Goal: Task Accomplishment & Management: Use online tool/utility

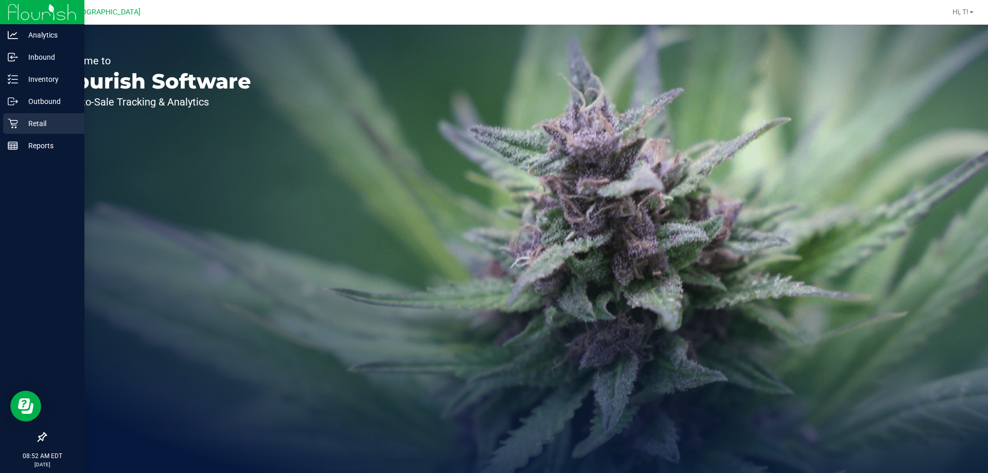
click at [14, 126] on icon at bounding box center [13, 123] width 10 height 10
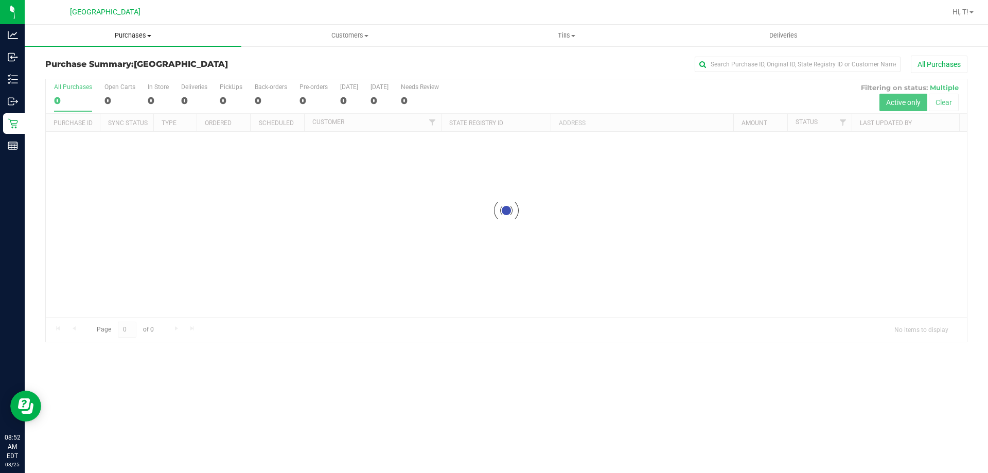
click at [131, 36] on span "Purchases" at bounding box center [133, 35] width 217 height 9
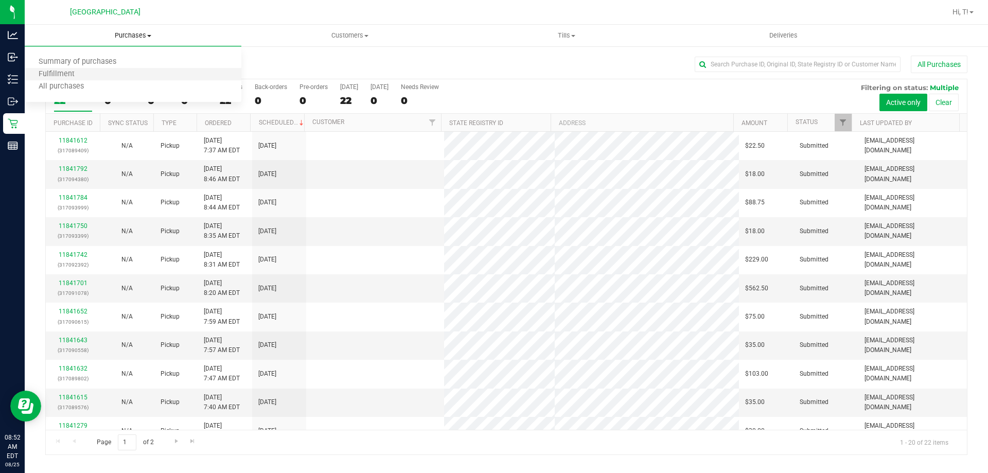
click at [92, 76] on li "Fulfillment" at bounding box center [133, 74] width 217 height 12
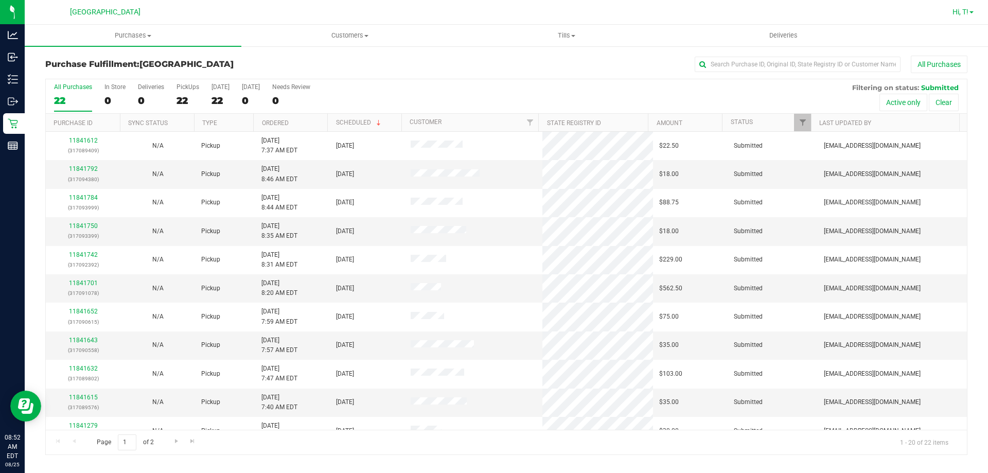
click at [965, 10] on span "Hi, T!" at bounding box center [960, 12] width 16 height 8
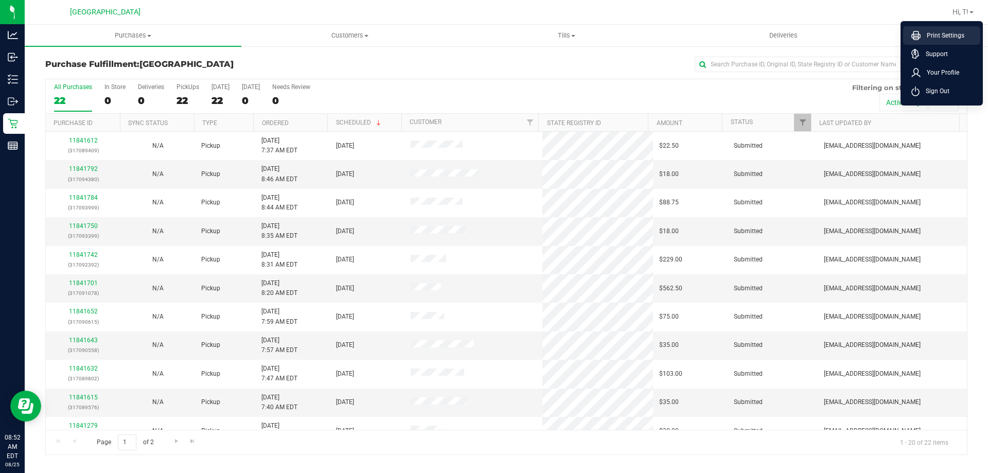
click at [940, 41] on li "Print Settings" at bounding box center [941, 35] width 77 height 19
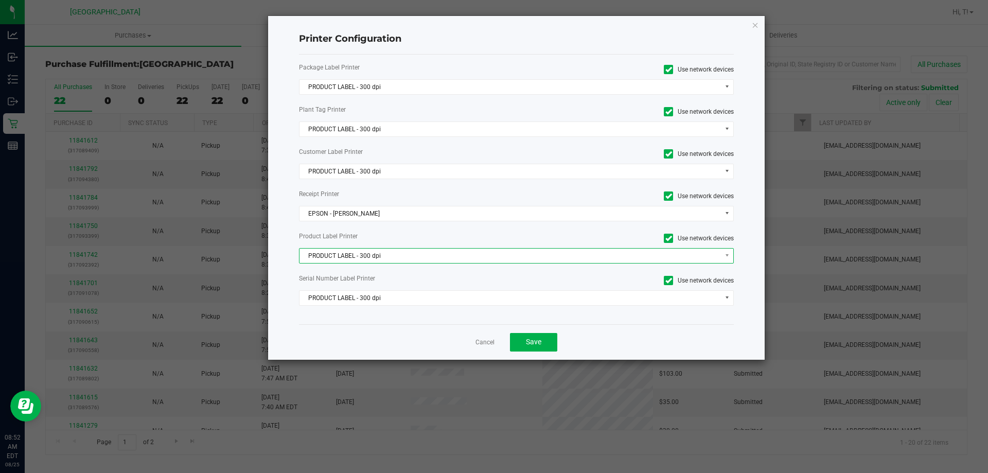
click at [371, 254] on span "PRODUCT LABEL - 300 dpi" at bounding box center [509, 256] width 421 height 14
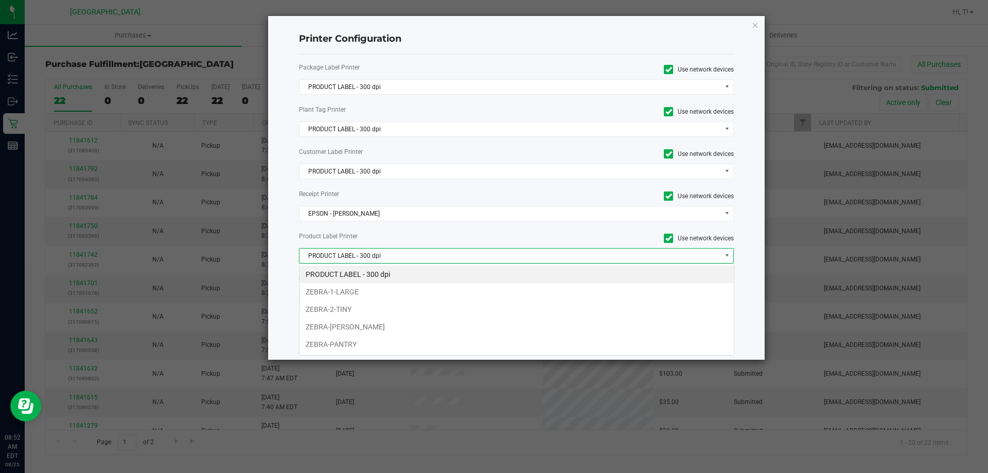
scroll to position [15, 435]
click at [355, 331] on li "ZEBRA-[PERSON_NAME]" at bounding box center [516, 326] width 434 height 17
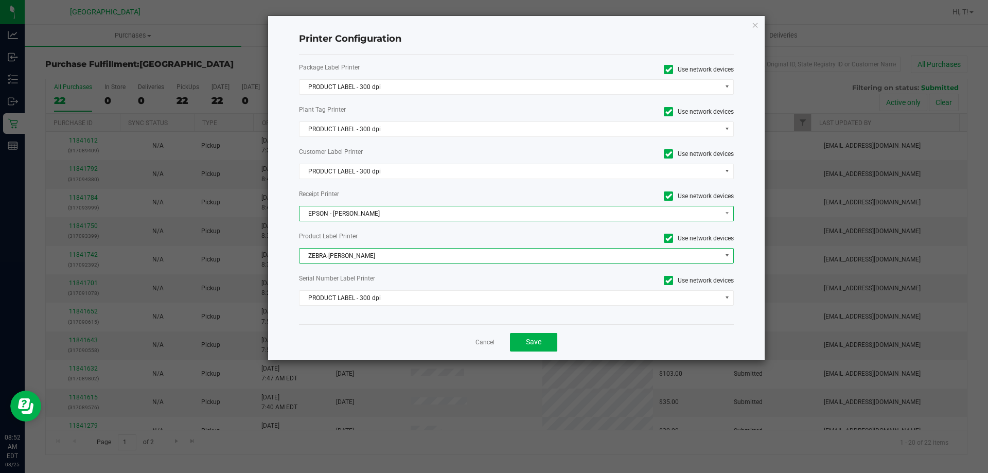
click at [399, 214] on span "EPSON - [PERSON_NAME]" at bounding box center [509, 213] width 421 height 14
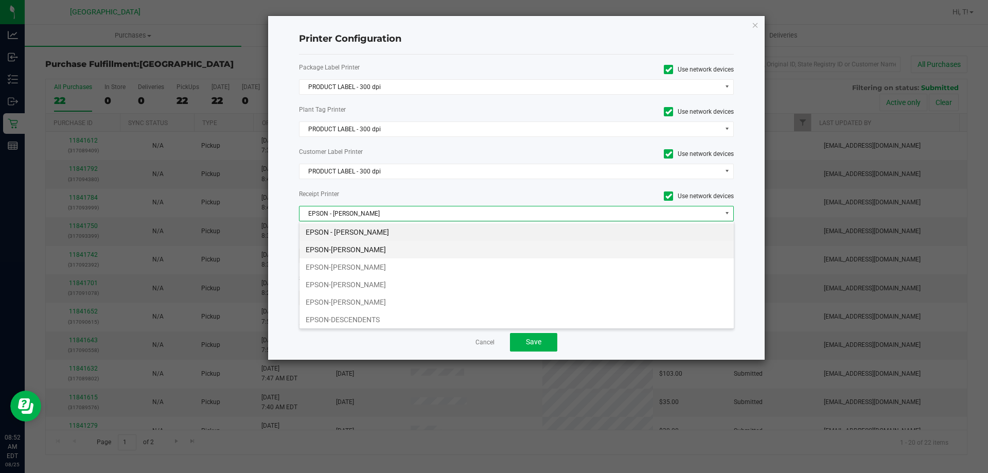
click at [356, 247] on li "EPSON-[PERSON_NAME]" at bounding box center [516, 249] width 434 height 17
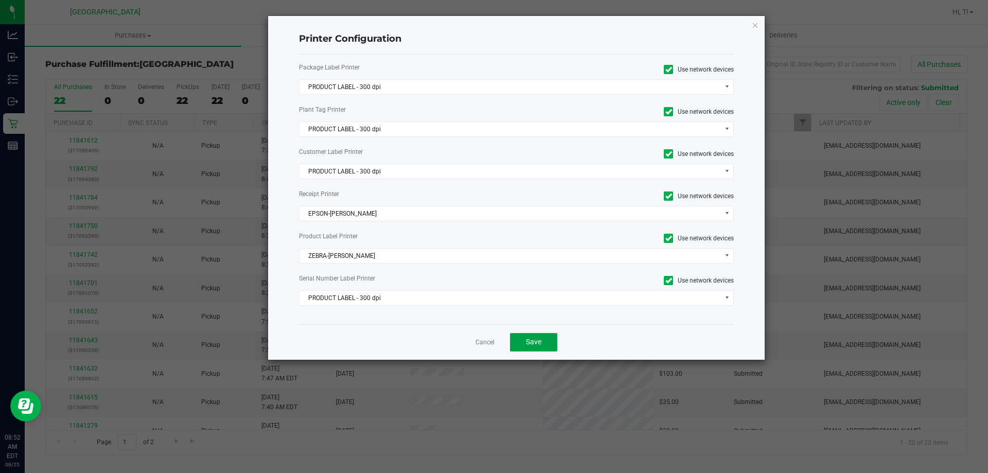
click at [540, 349] on button "Save" at bounding box center [533, 342] width 47 height 19
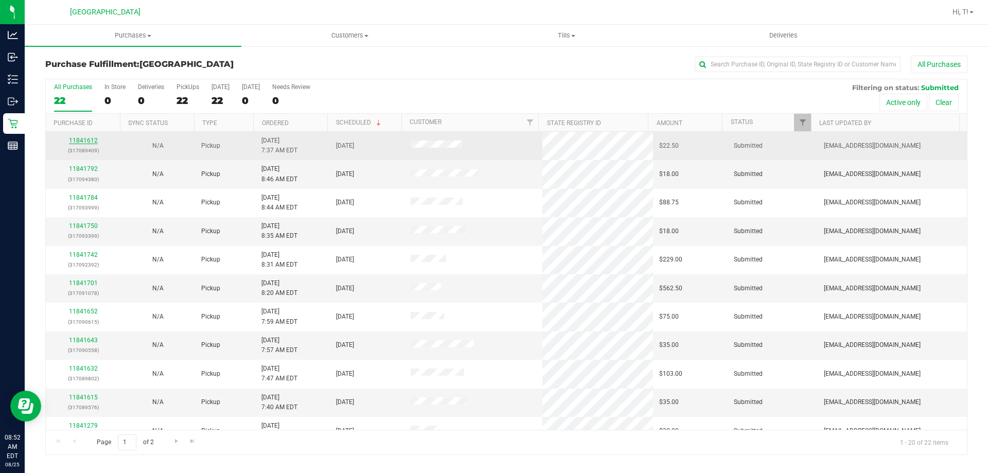
click at [79, 139] on link "11841612" at bounding box center [83, 140] width 29 height 7
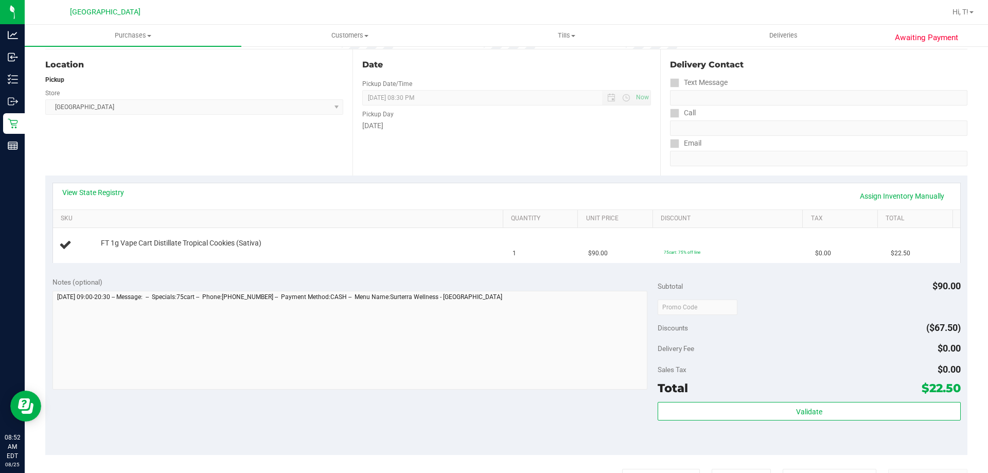
scroll to position [103, 0]
click at [190, 246] on span "FT 1g Vape Cart Distillate Tropical Cookies (Sativa)" at bounding box center [181, 242] width 161 height 10
click at [65, 239] on icon at bounding box center [65, 243] width 12 height 12
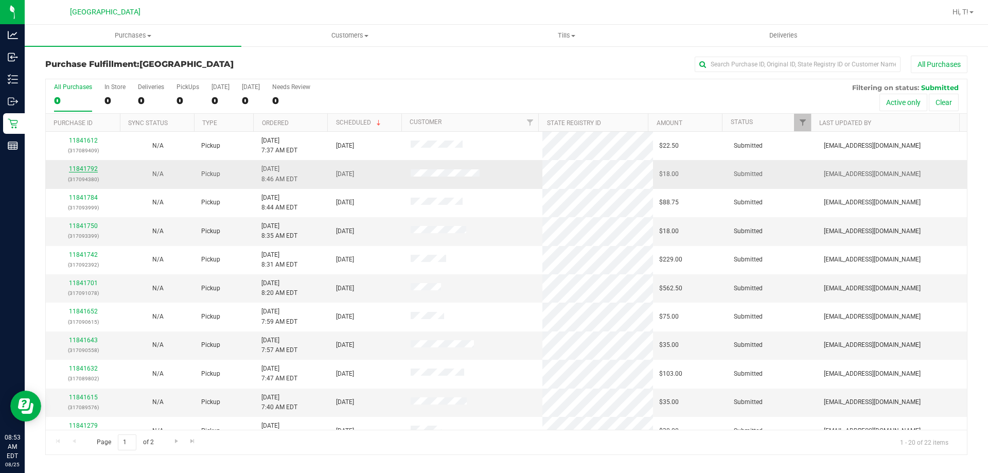
click at [85, 171] on link "11841792" at bounding box center [83, 168] width 29 height 7
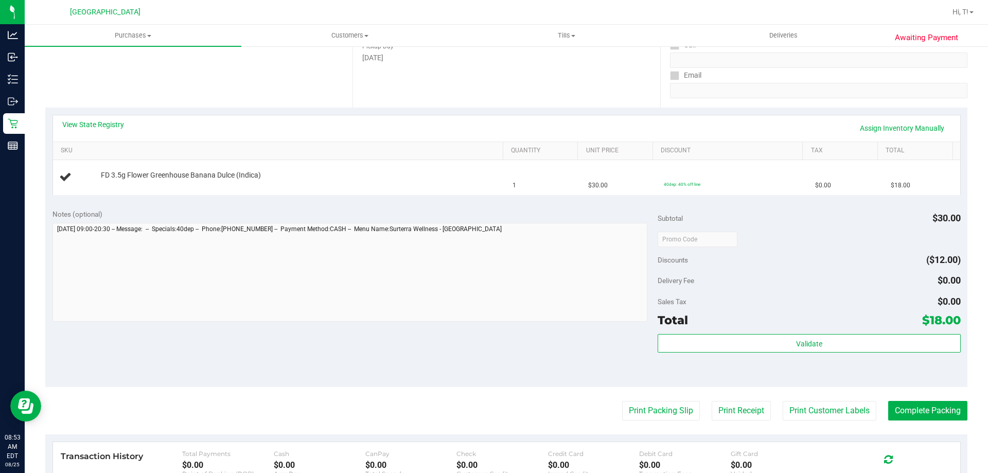
scroll to position [206, 0]
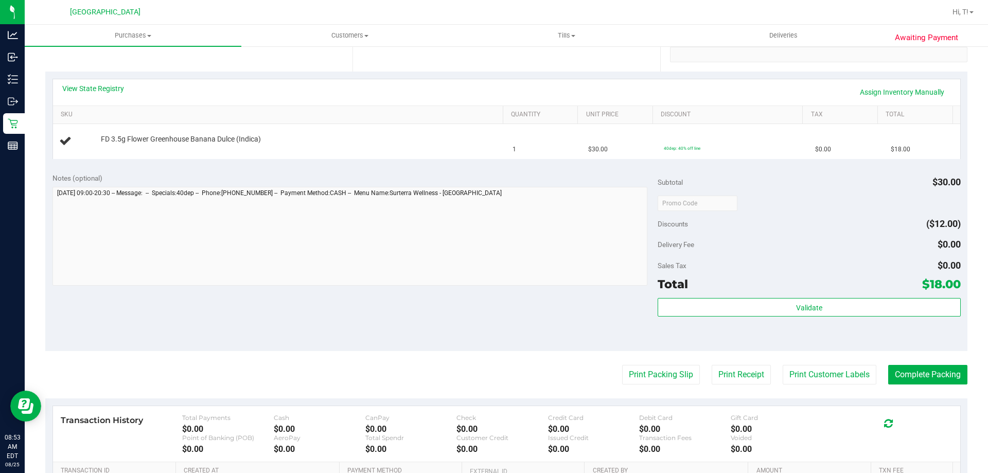
click at [642, 386] on purchase-details "Back Edit Purchase Cancel Purchase View Profile # 11841792 BioTrack ID: - Submi…" at bounding box center [506, 220] width 922 height 741
click at [634, 371] on button "Print Packing Slip" at bounding box center [661, 375] width 78 height 20
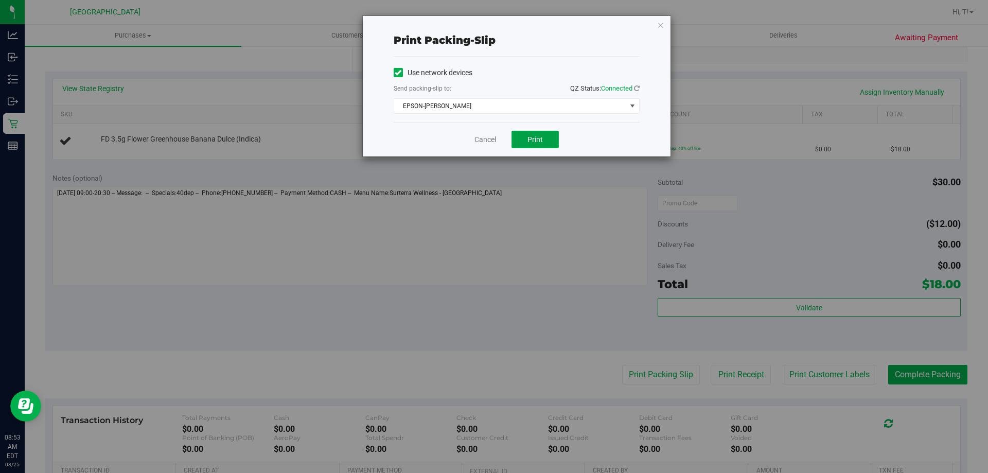
click at [545, 135] on button "Print" at bounding box center [534, 139] width 47 height 17
click at [346, 237] on div "Print packing-slip Use network devices Send packing-slip to: QZ Status: Connect…" at bounding box center [498, 236] width 996 height 473
click at [483, 134] on link "Cancel" at bounding box center [485, 139] width 22 height 11
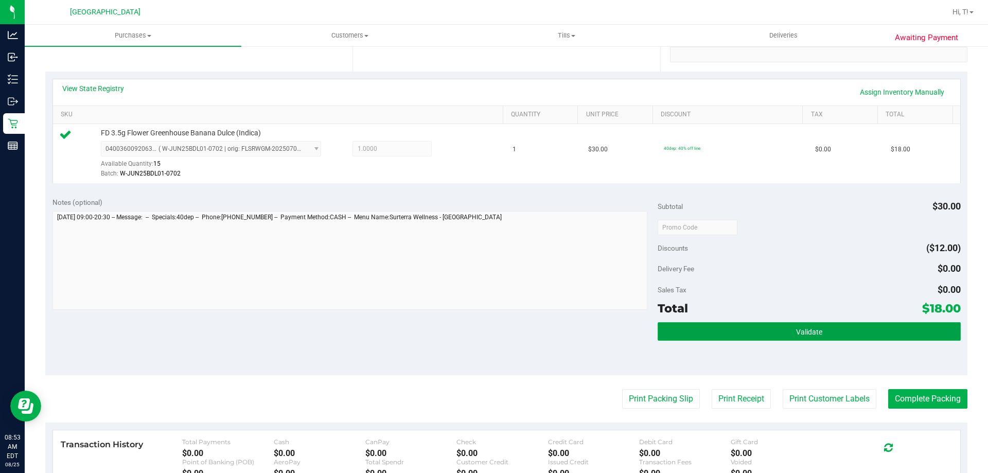
click at [837, 325] on button "Validate" at bounding box center [809, 331] width 303 height 19
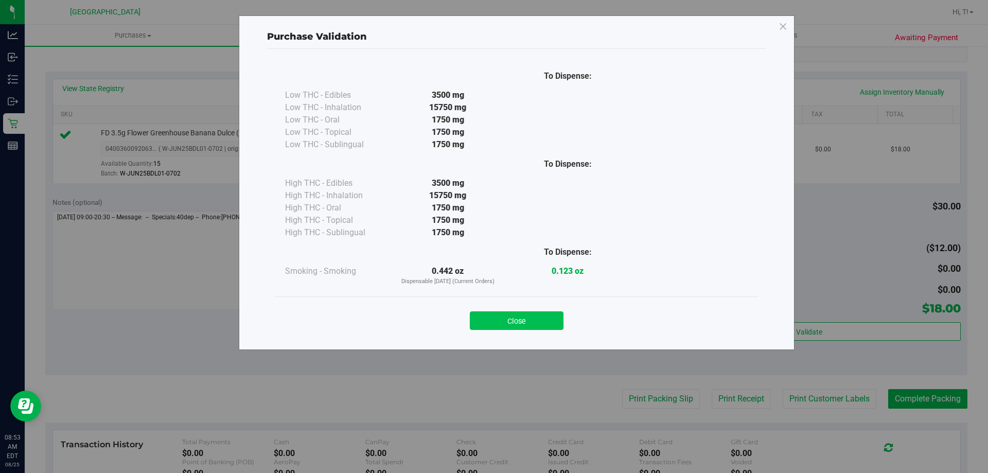
click at [515, 318] on button "Close" at bounding box center [517, 320] width 94 height 19
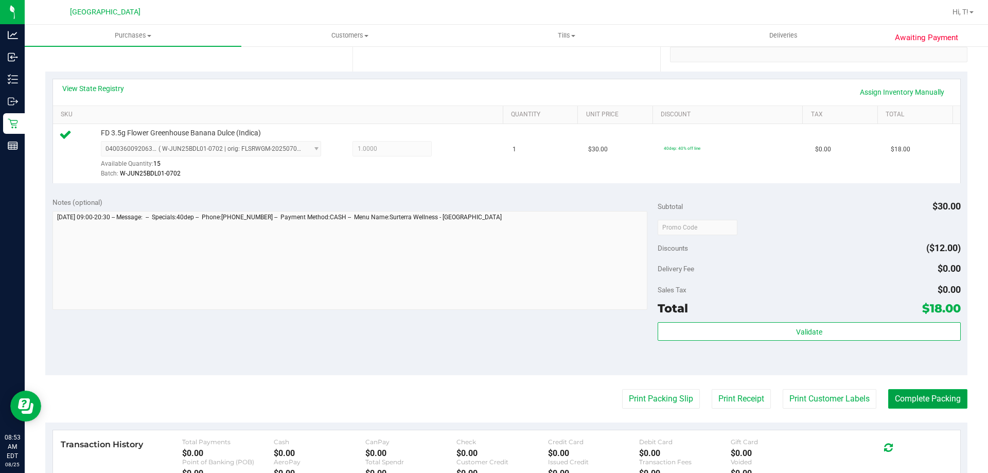
click at [900, 404] on button "Complete Packing" at bounding box center [927, 399] width 79 height 20
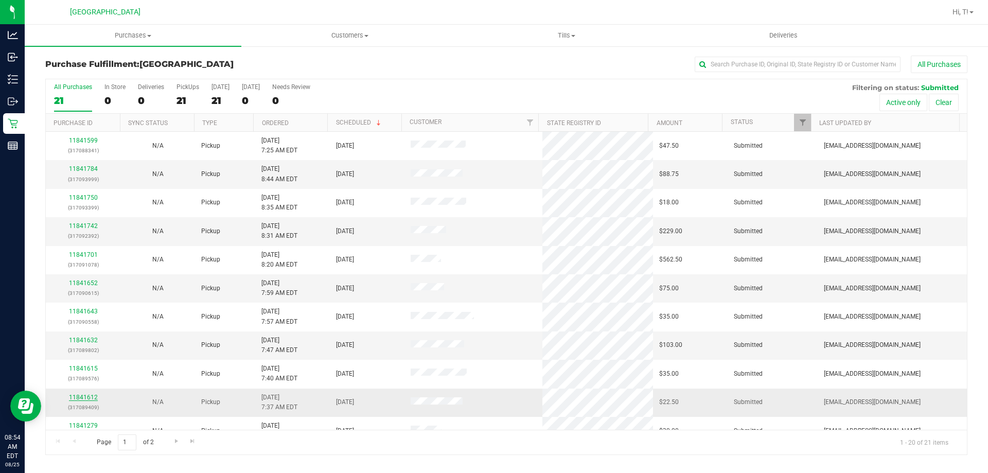
click at [77, 399] on link "11841612" at bounding box center [83, 397] width 29 height 7
click at [80, 171] on link "11841820" at bounding box center [83, 168] width 29 height 7
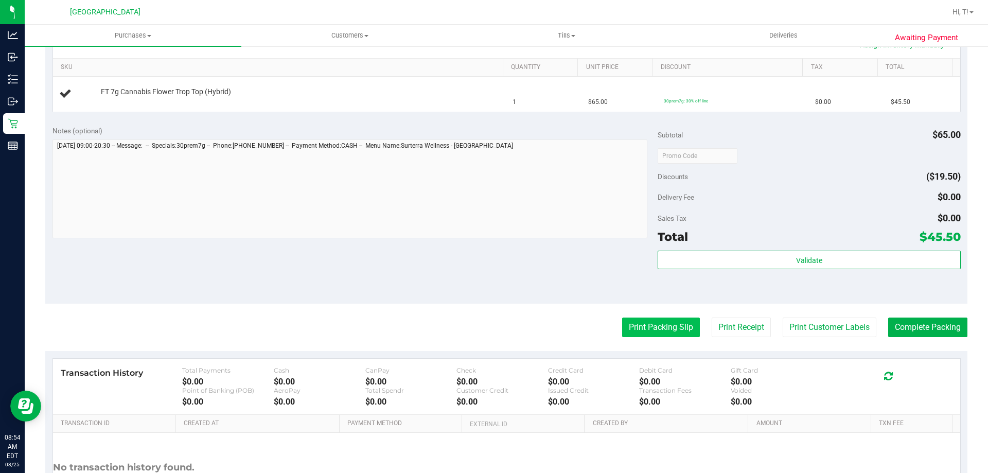
scroll to position [257, 0]
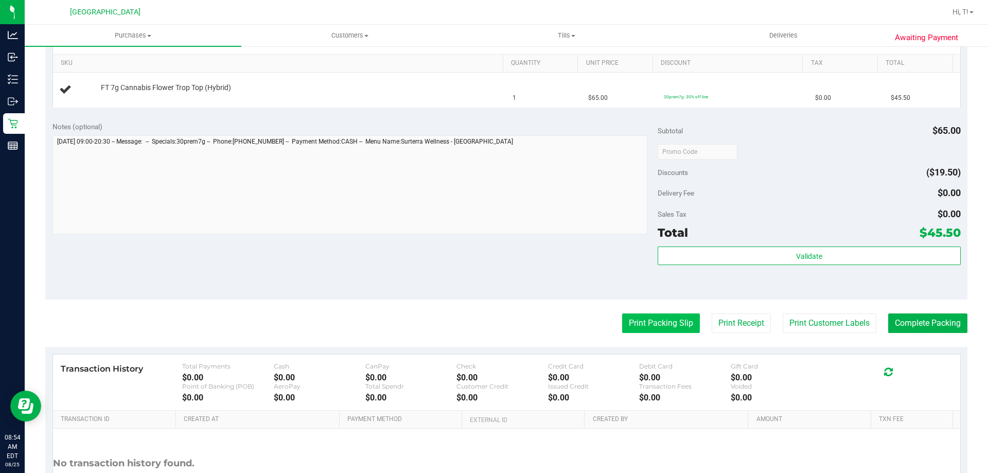
click at [668, 330] on button "Print Packing Slip" at bounding box center [661, 323] width 78 height 20
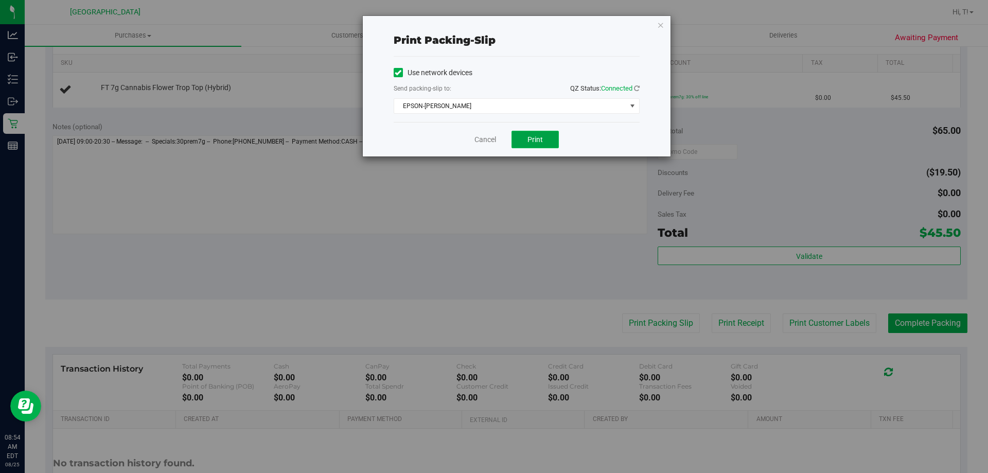
click at [534, 144] on button "Print" at bounding box center [534, 139] width 47 height 17
click at [470, 138] on div "Cancel Print" at bounding box center [517, 139] width 246 height 34
click at [482, 138] on link "Cancel" at bounding box center [485, 139] width 22 height 11
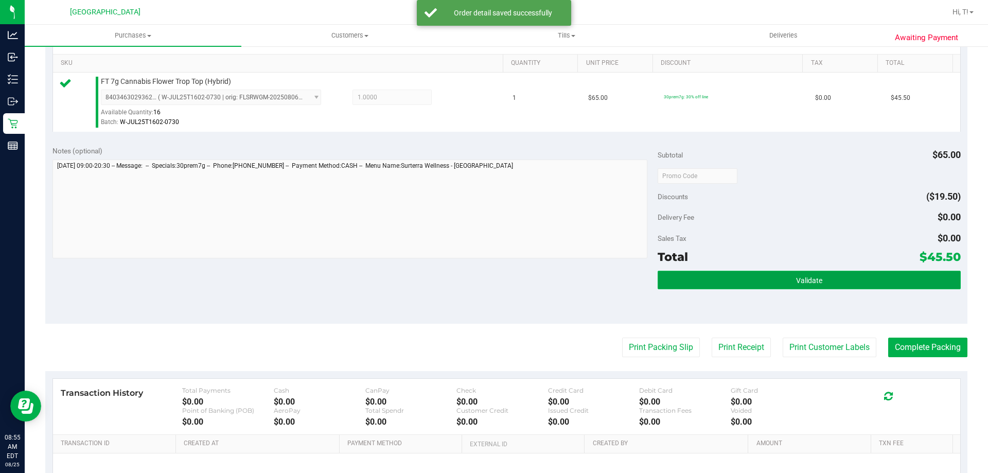
click at [803, 274] on button "Validate" at bounding box center [809, 280] width 303 height 19
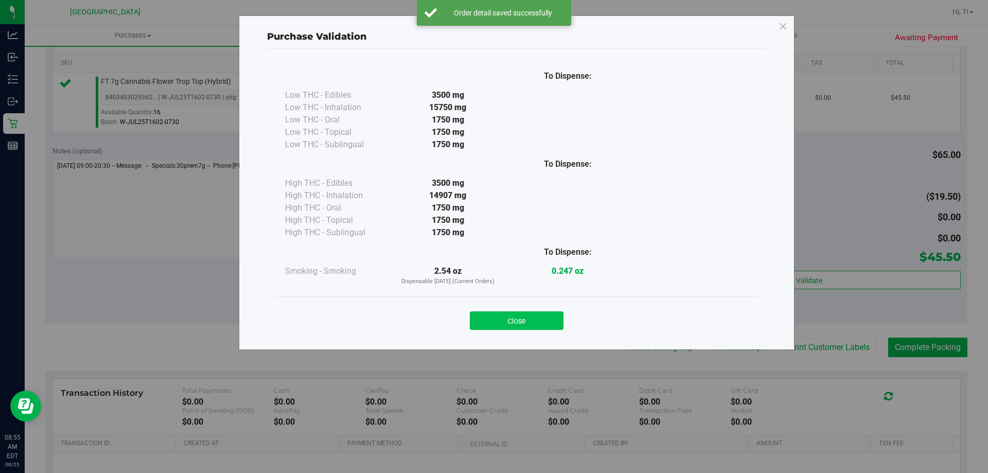
click at [520, 323] on button "Close" at bounding box center [517, 320] width 94 height 19
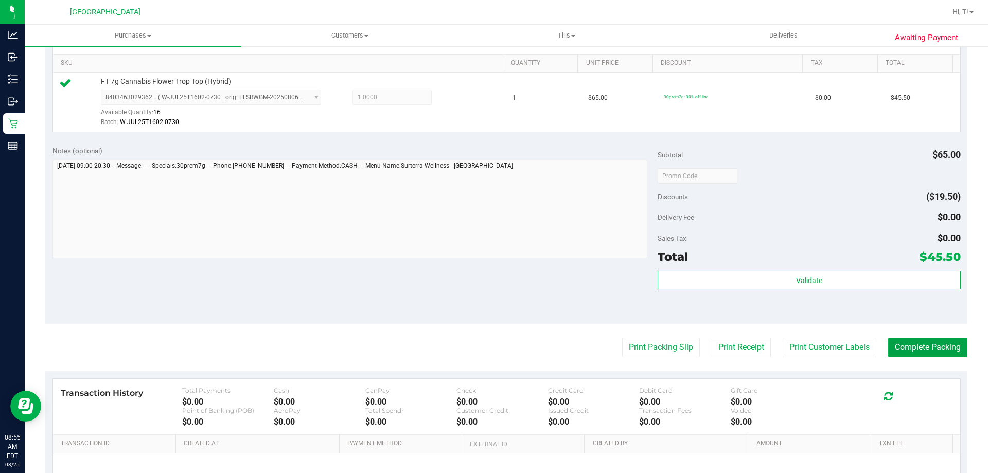
click at [932, 350] on button "Complete Packing" at bounding box center [927, 348] width 79 height 20
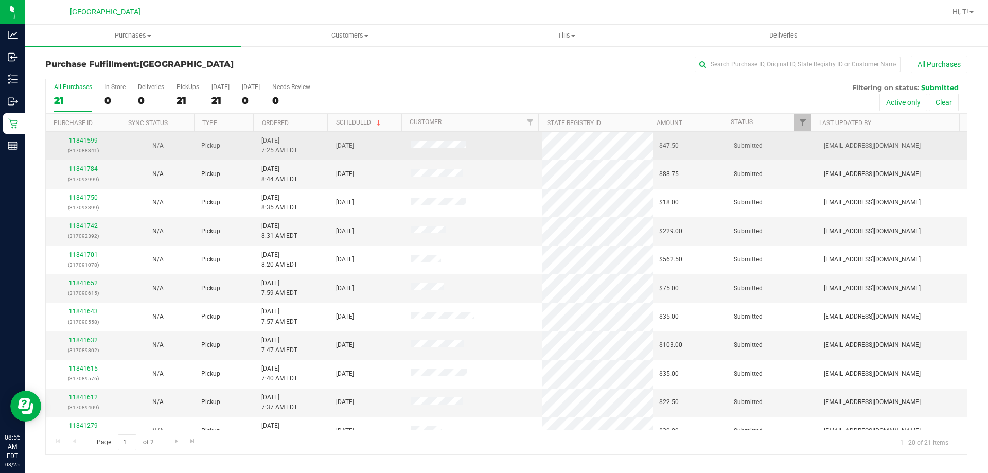
click at [93, 138] on link "11841599" at bounding box center [83, 140] width 29 height 7
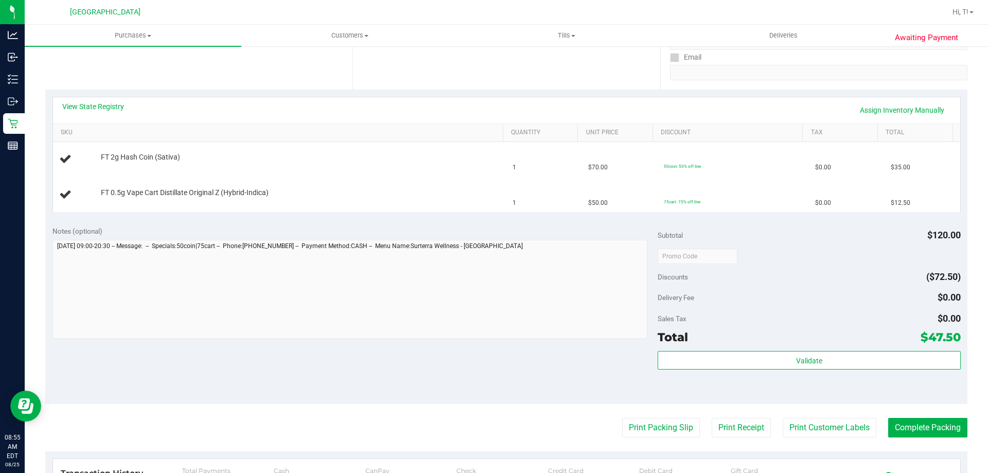
scroll to position [206, 0]
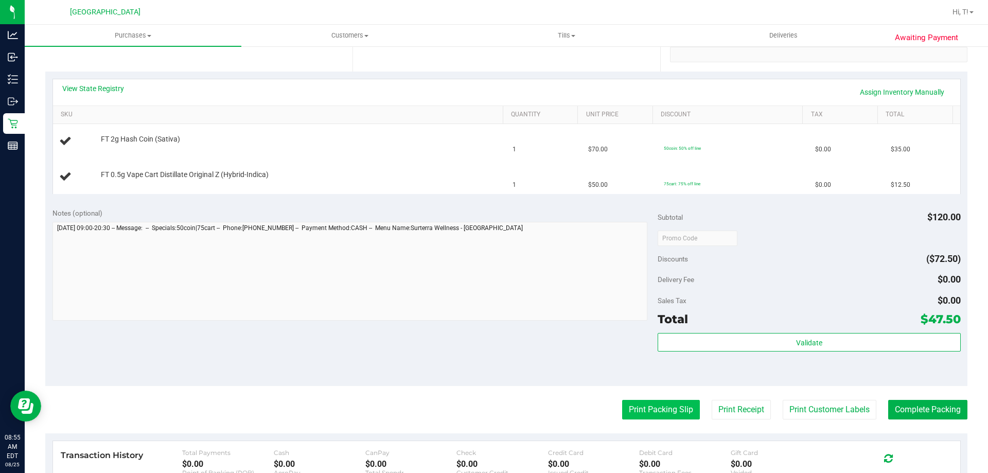
click at [671, 409] on button "Print Packing Slip" at bounding box center [661, 410] width 78 height 20
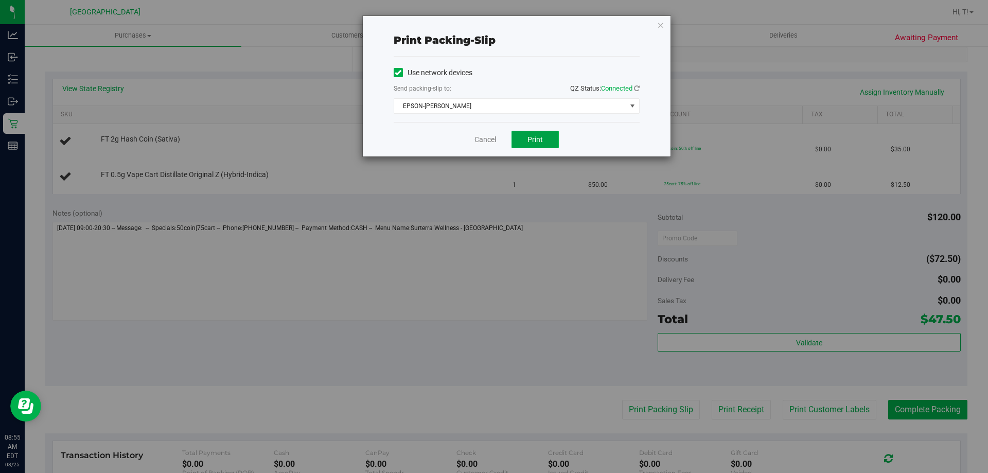
click at [547, 141] on button "Print" at bounding box center [534, 139] width 47 height 17
click at [492, 142] on link "Cancel" at bounding box center [485, 139] width 22 height 11
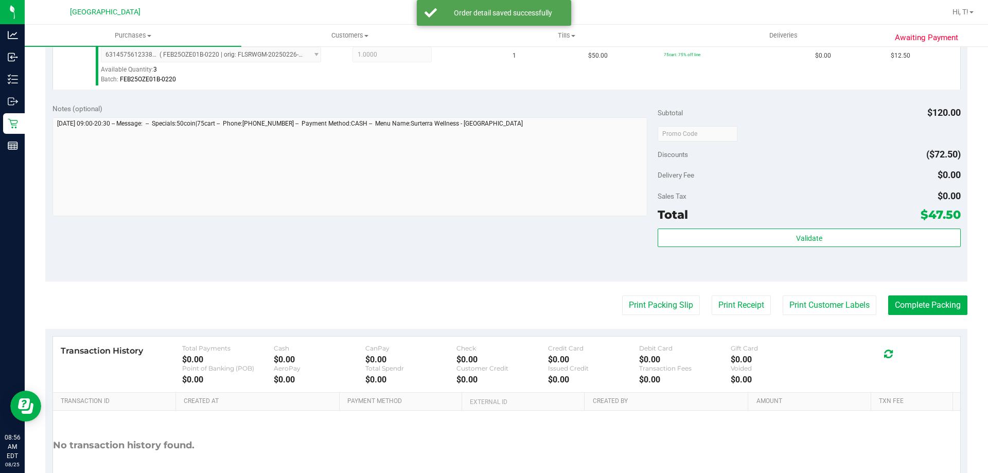
scroll to position [360, 0]
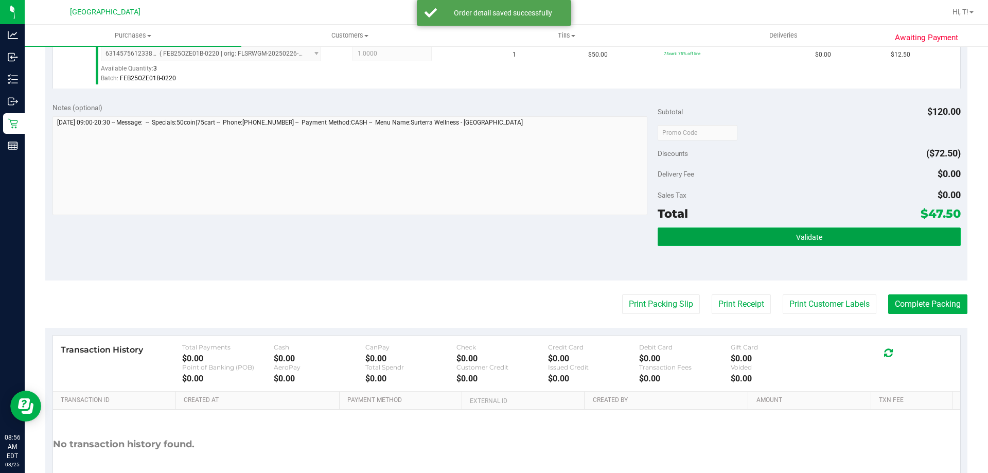
click at [804, 239] on span "Validate" at bounding box center [809, 237] width 26 height 8
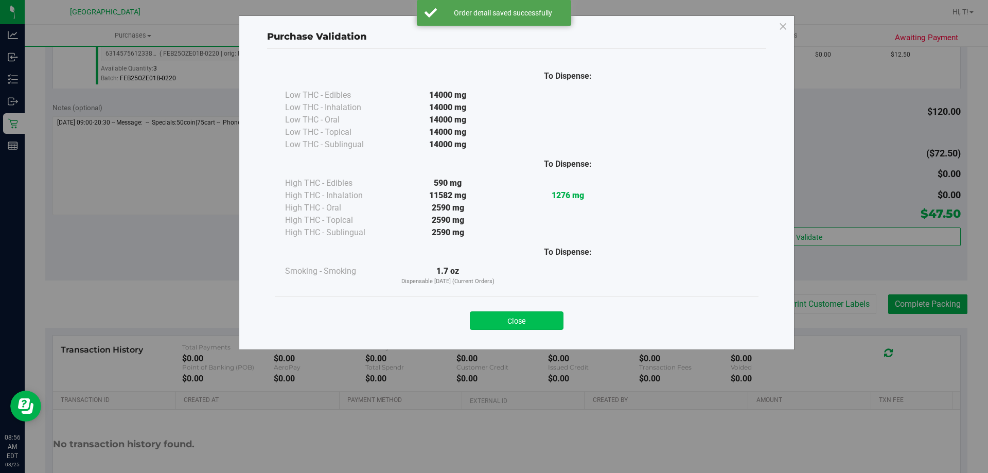
click at [512, 321] on button "Close" at bounding box center [517, 320] width 94 height 19
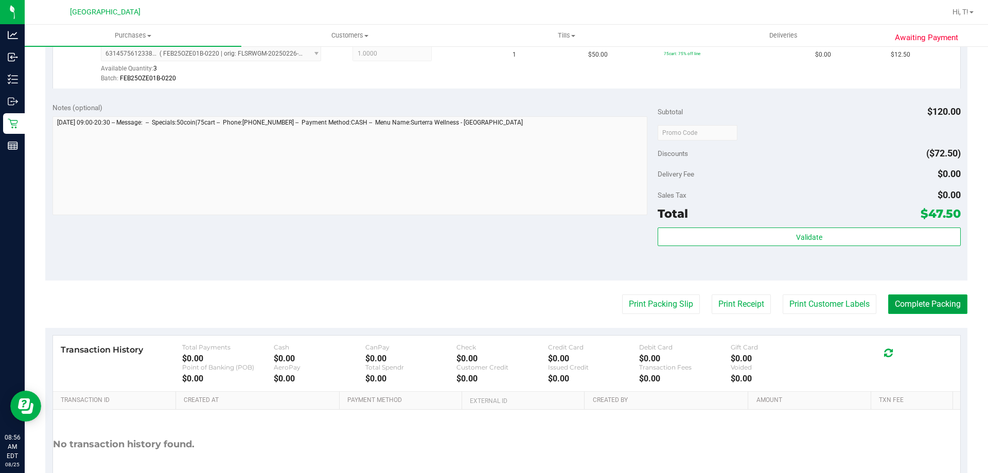
click at [914, 296] on button "Complete Packing" at bounding box center [927, 304] width 79 height 20
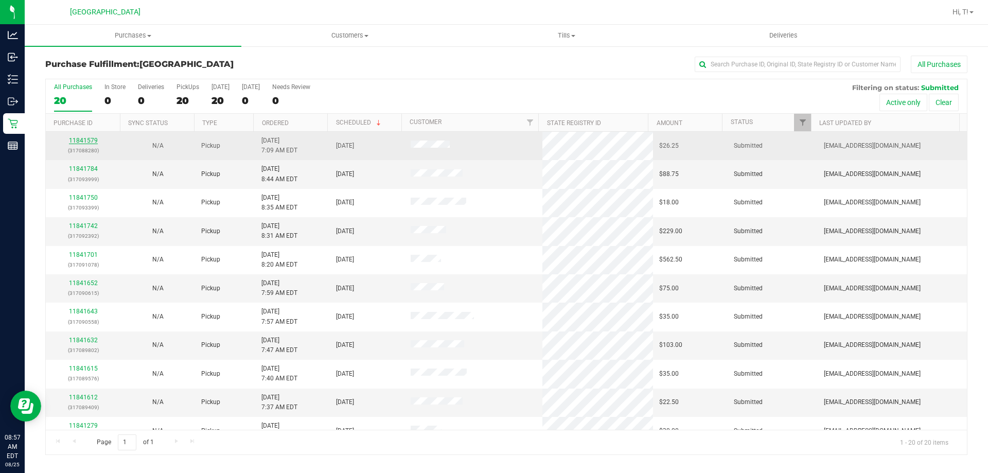
click at [85, 143] on link "11841579" at bounding box center [83, 140] width 29 height 7
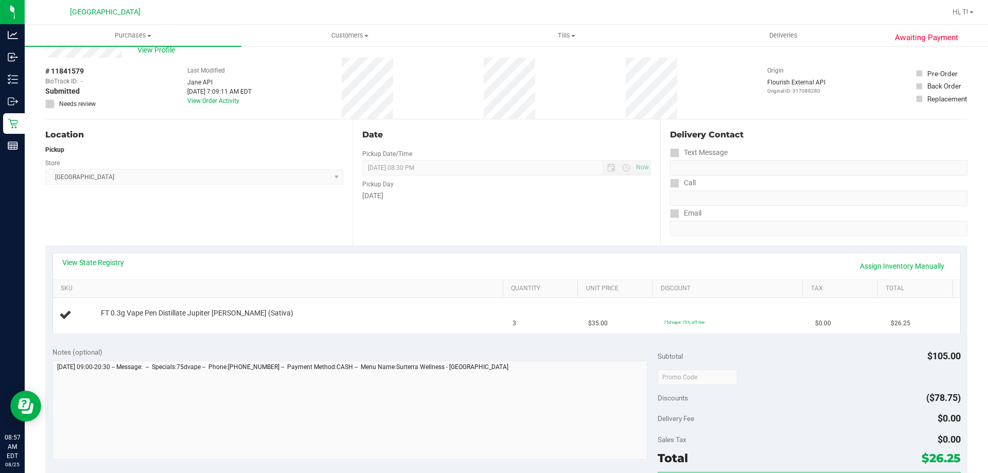
scroll to position [154, 0]
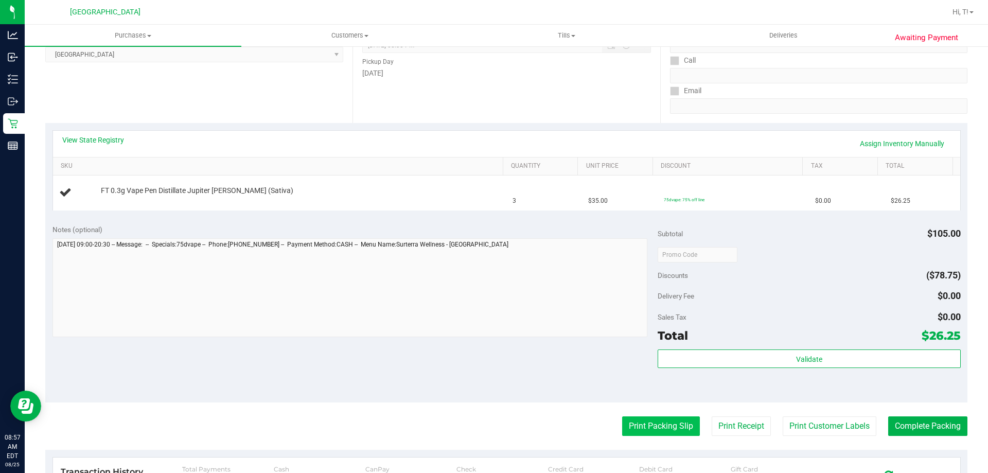
click at [672, 433] on button "Print Packing Slip" at bounding box center [661, 426] width 78 height 20
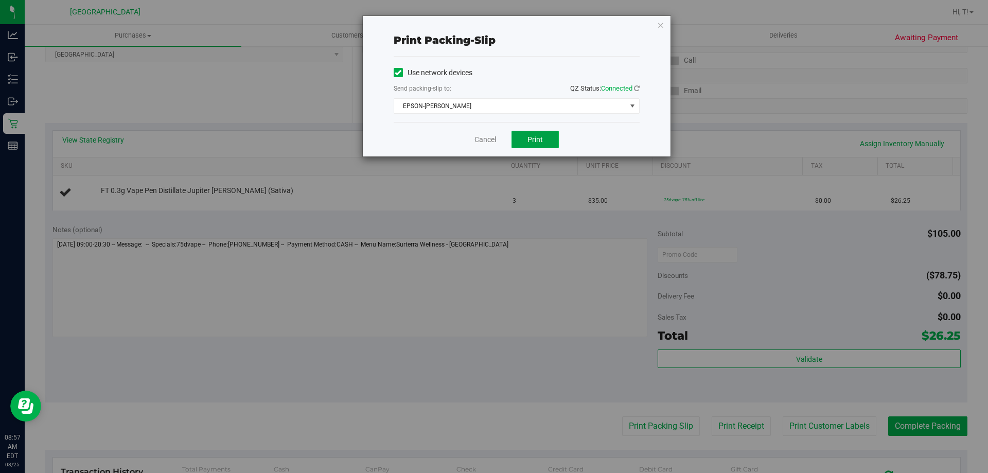
click at [541, 144] on button "Print" at bounding box center [534, 139] width 47 height 17
click at [477, 143] on link "Cancel" at bounding box center [485, 139] width 22 height 11
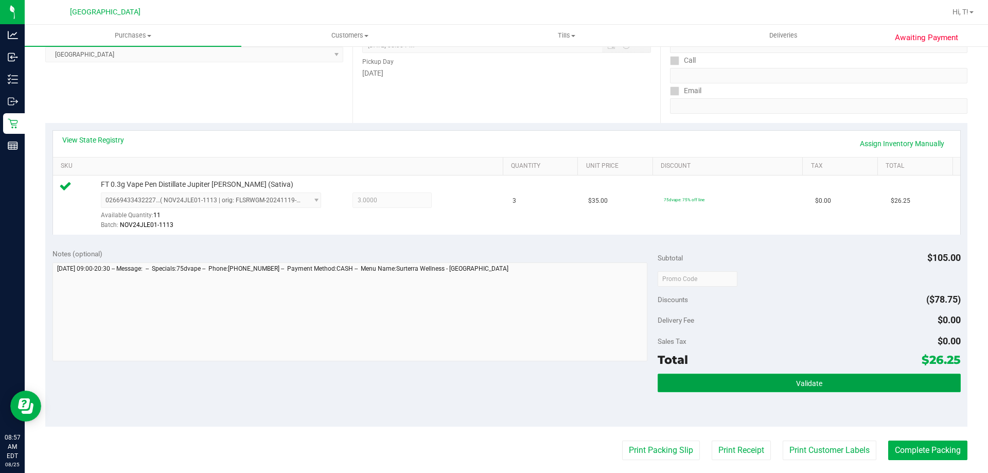
click at [782, 374] on button "Validate" at bounding box center [809, 383] width 303 height 19
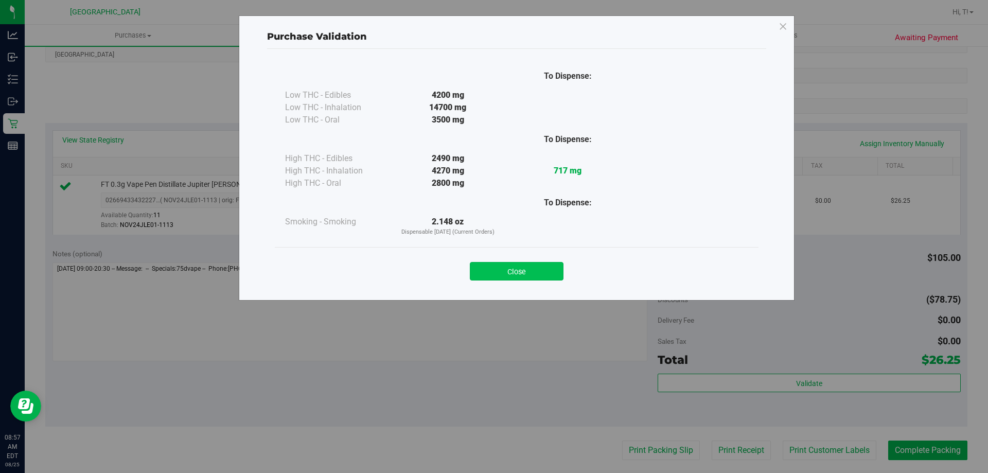
click at [526, 267] on button "Close" at bounding box center [517, 271] width 94 height 19
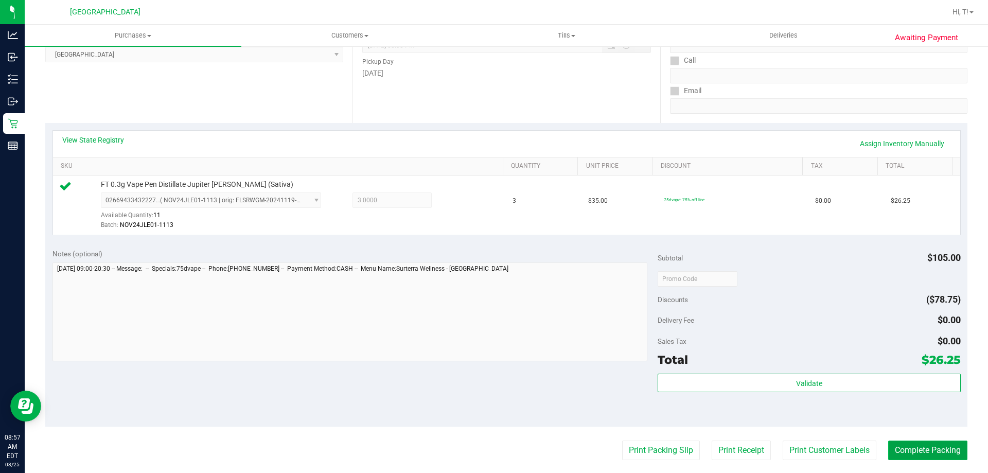
click at [931, 452] on button "Complete Packing" at bounding box center [927, 450] width 79 height 20
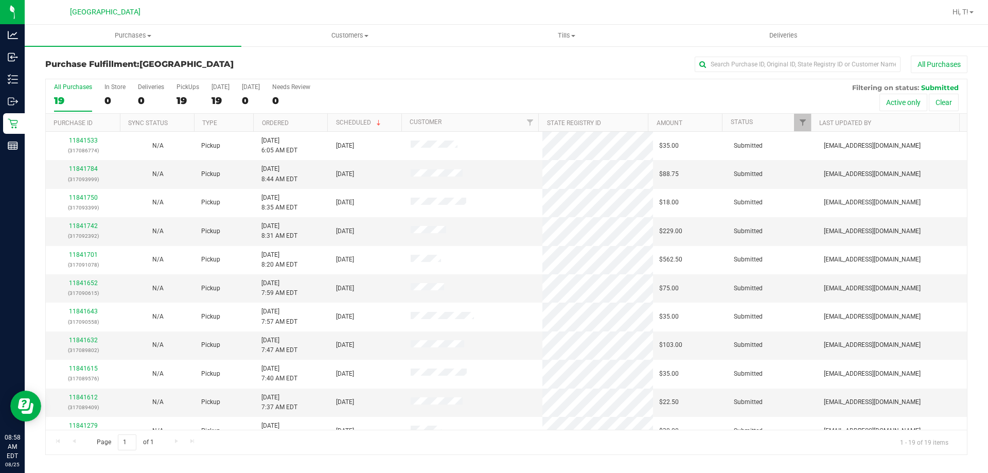
click at [411, 61] on div "All Purchases" at bounding box center [659, 64] width 615 height 17
click at [170, 464] on div "Purchase Fulfillment: [GEOGRAPHIC_DATA] All Purchases All Purchases 19 In Store…" at bounding box center [506, 255] width 963 height 420
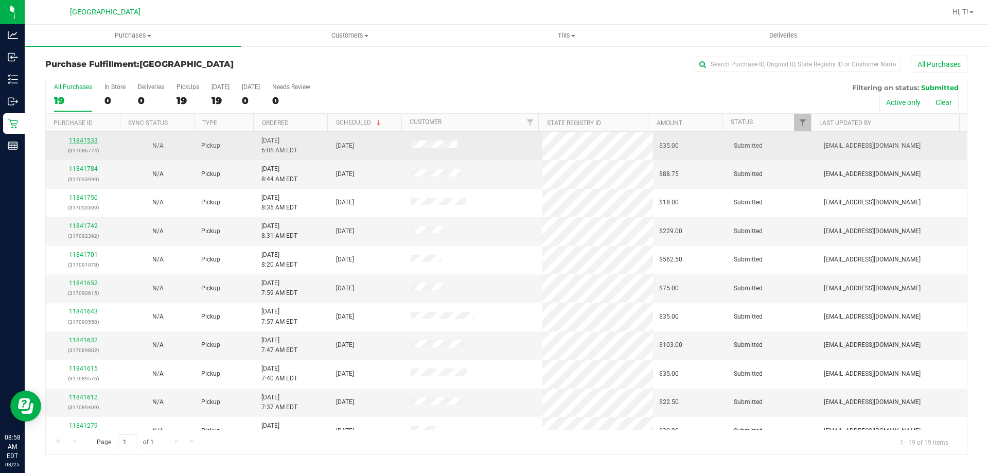
click at [84, 139] on link "11841533" at bounding box center [83, 140] width 29 height 7
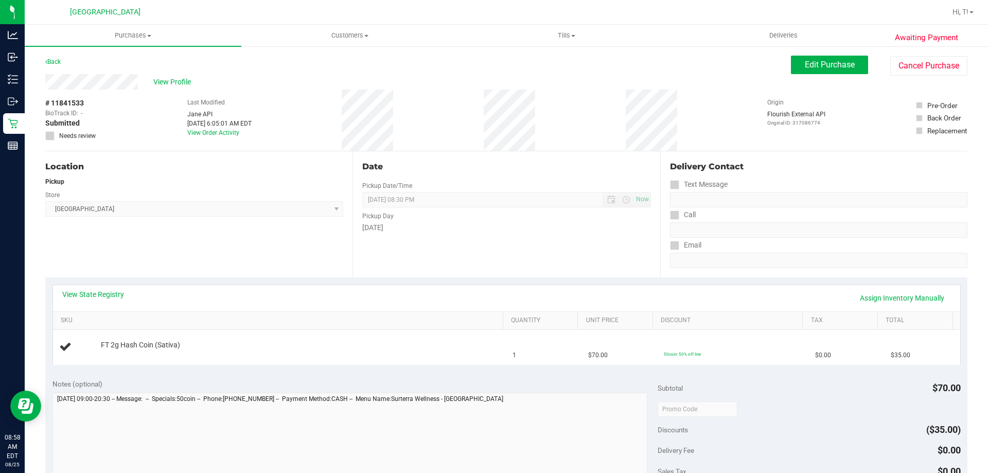
scroll to position [309, 0]
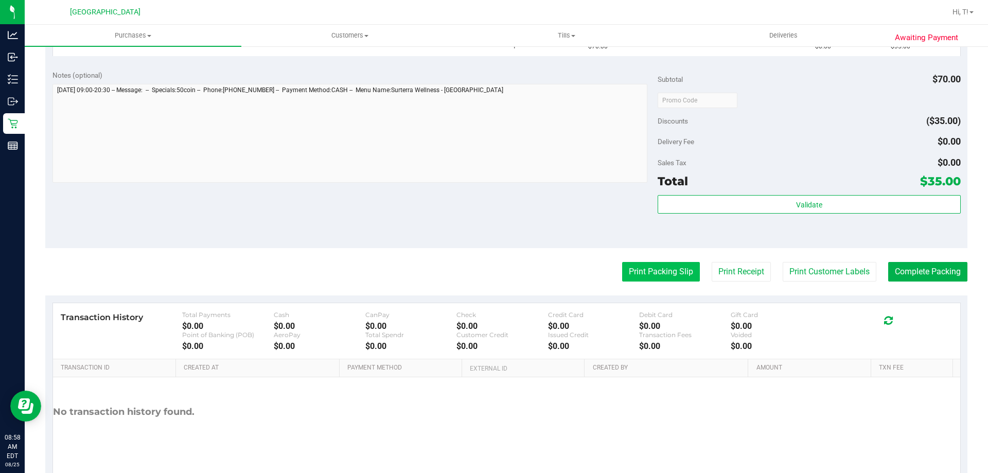
click at [644, 269] on button "Print Packing Slip" at bounding box center [661, 272] width 78 height 20
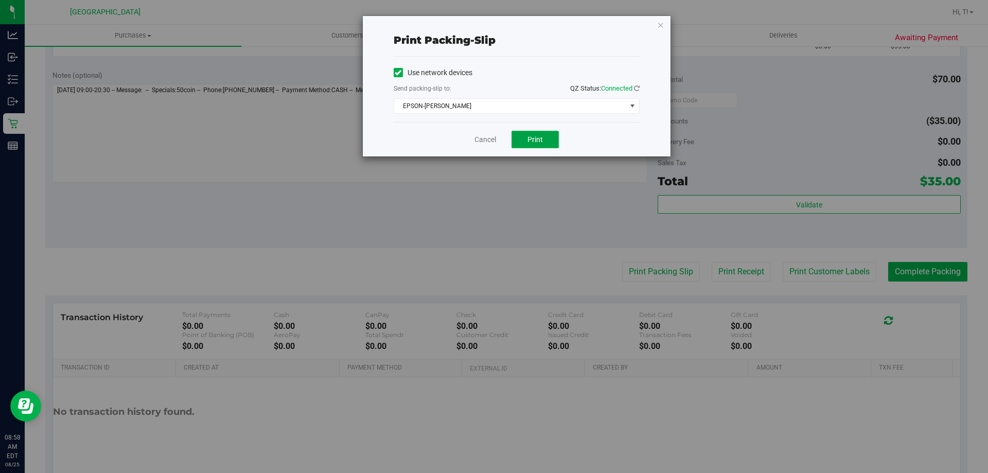
click at [534, 148] on button "Print" at bounding box center [534, 139] width 47 height 17
click at [479, 141] on link "Cancel" at bounding box center [485, 139] width 22 height 11
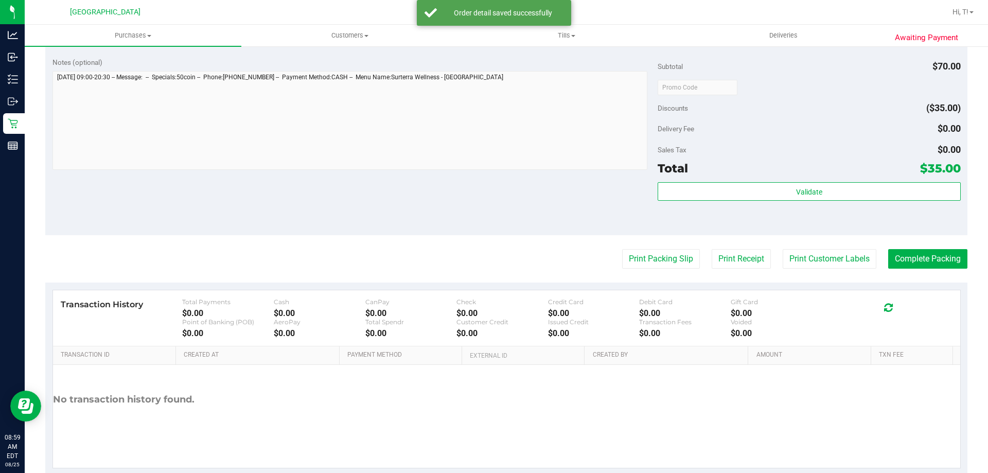
scroll to position [360, 0]
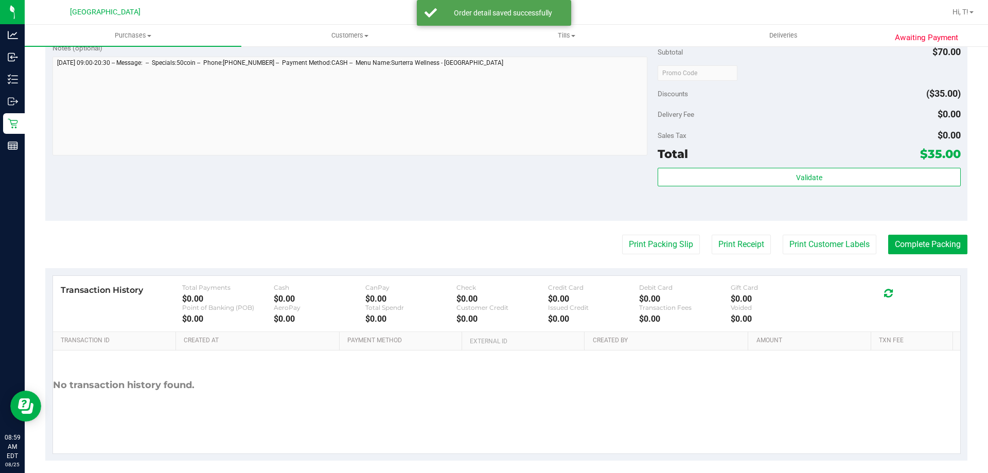
click at [789, 186] on div "Validate" at bounding box center [809, 178] width 303 height 20
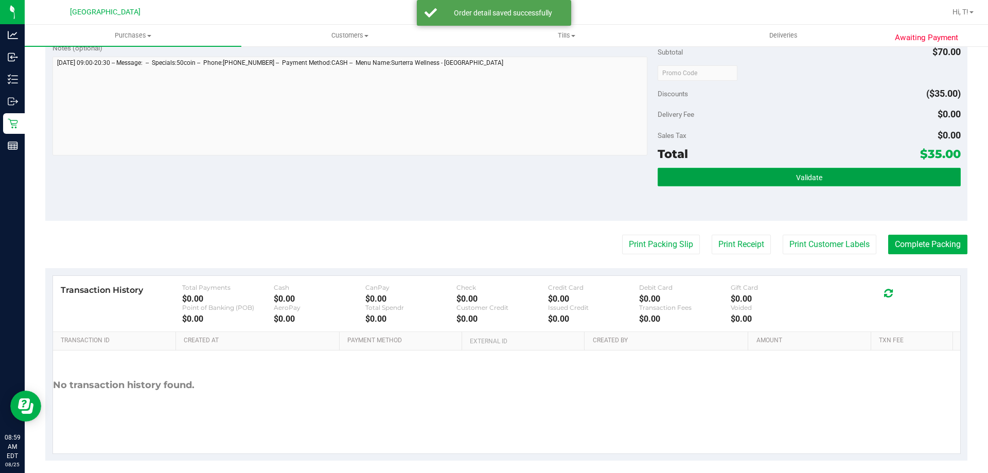
click at [796, 181] on span "Validate" at bounding box center [809, 177] width 26 height 8
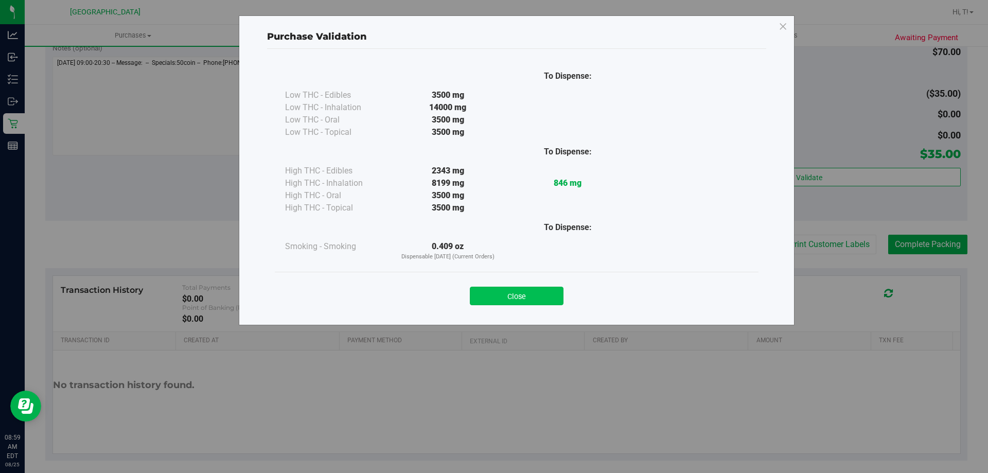
click at [533, 294] on button "Close" at bounding box center [517, 296] width 94 height 19
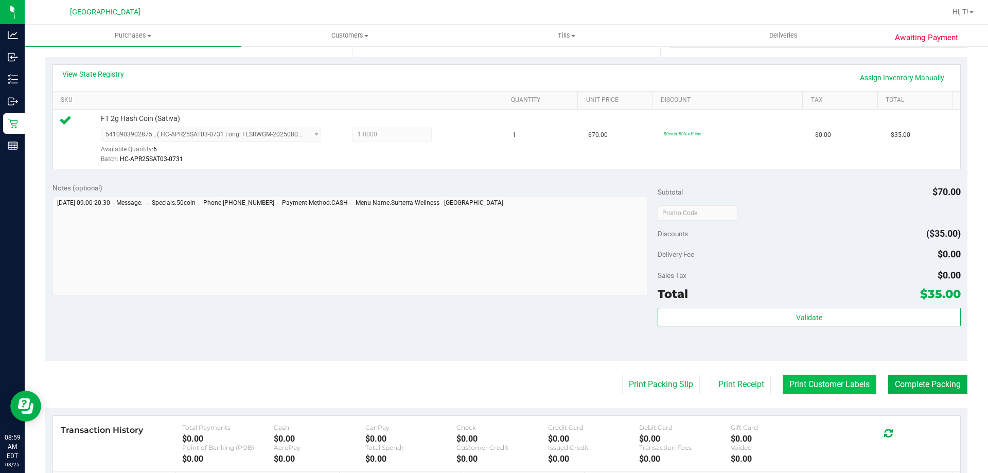
scroll to position [206, 0]
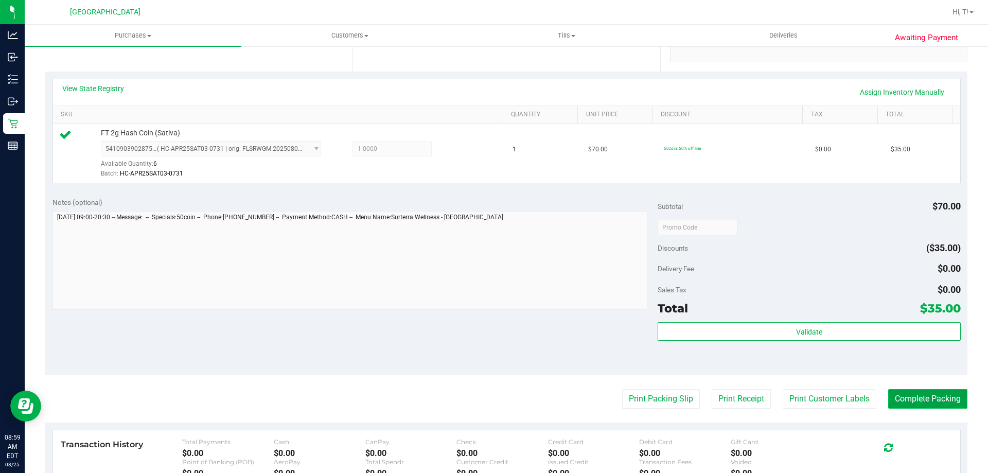
click at [914, 398] on button "Complete Packing" at bounding box center [927, 399] width 79 height 20
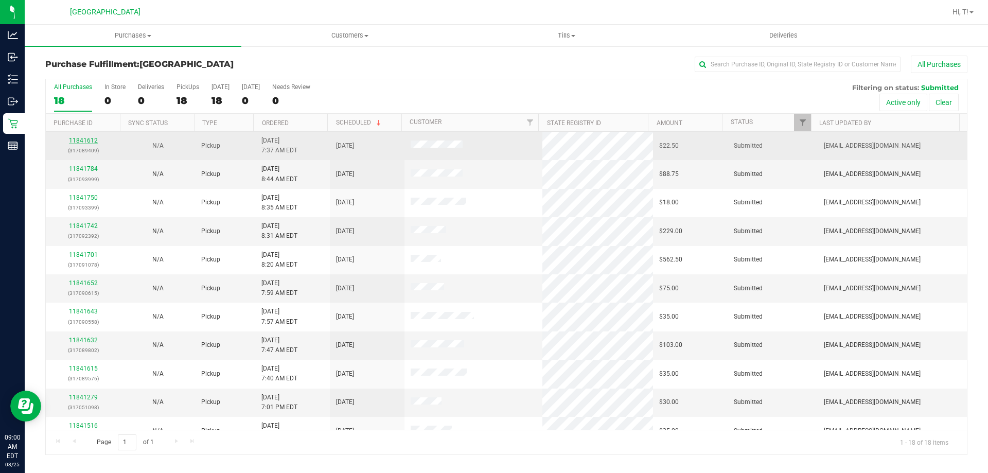
click at [88, 142] on link "11841612" at bounding box center [83, 140] width 29 height 7
